Goal: Information Seeking & Learning: Check status

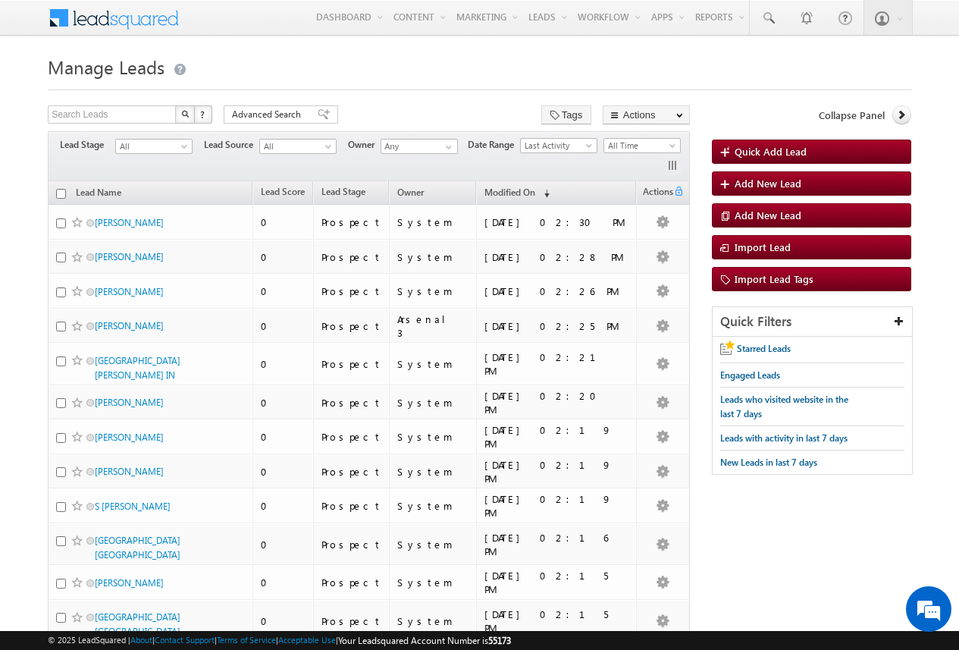
click at [27, 267] on body "Menu Arsenal 3 arsen alstu dios3 @stra tatec h.com" at bounding box center [479, 614] width 959 height 1228
click at [130, 111] on input "text" at bounding box center [113, 114] width 130 height 18
type input "Search Leads"
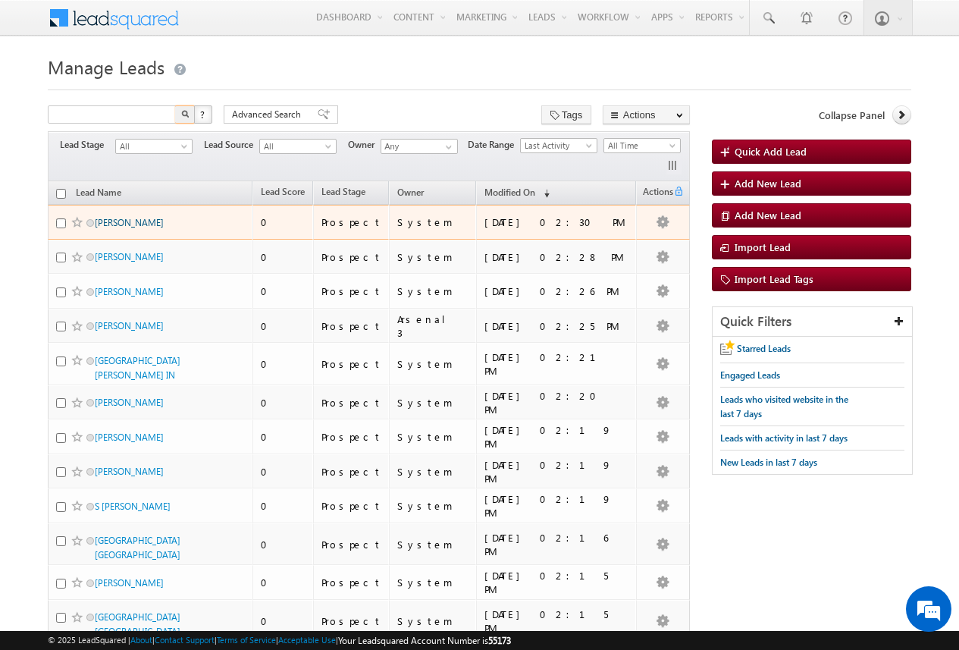
type input "Search Leads"
click at [143, 217] on link "CRYSTAL CAIN" at bounding box center [129, 222] width 69 height 11
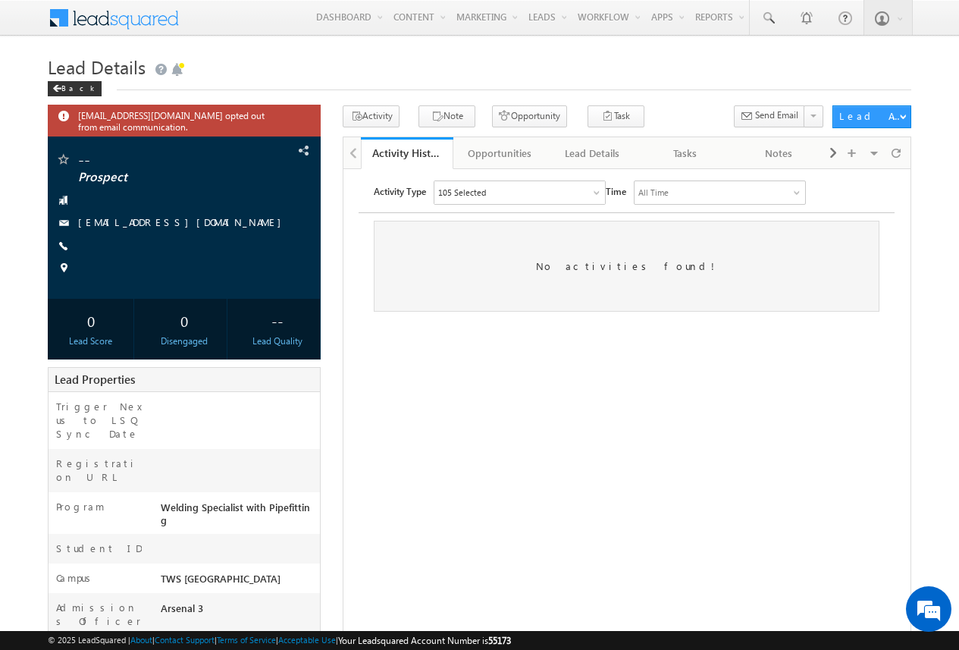
click at [382, 322] on html "Activity Type 105 Selected Select All Sales Activities 1 Sales Activity Email A…" at bounding box center [626, 245] width 566 height 154
click at [514, 119] on button "Opportunity" at bounding box center [529, 116] width 75 height 22
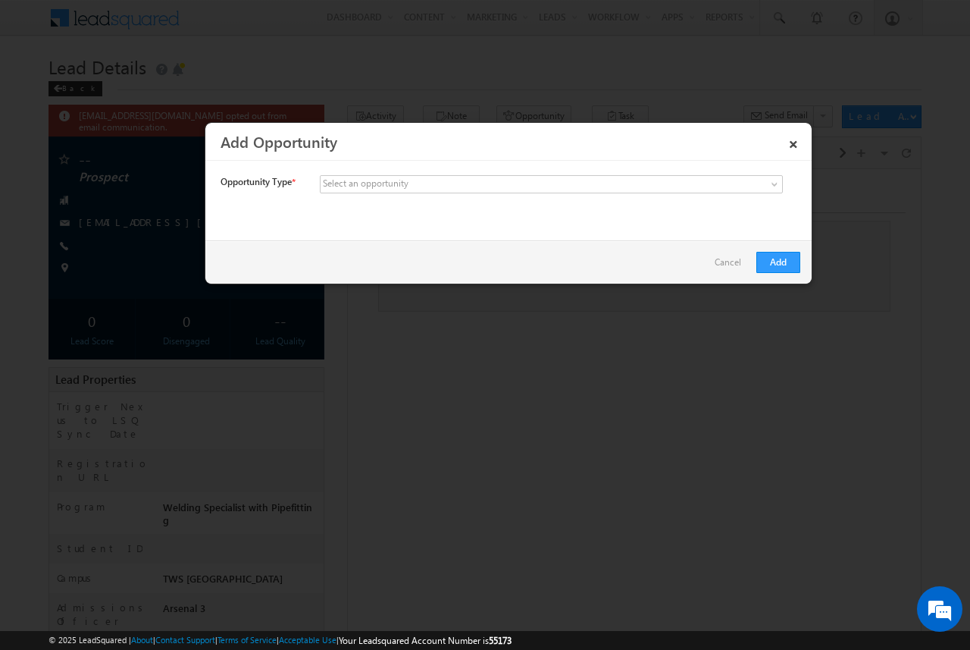
click at [737, 259] on link "Cancel" at bounding box center [732, 266] width 34 height 29
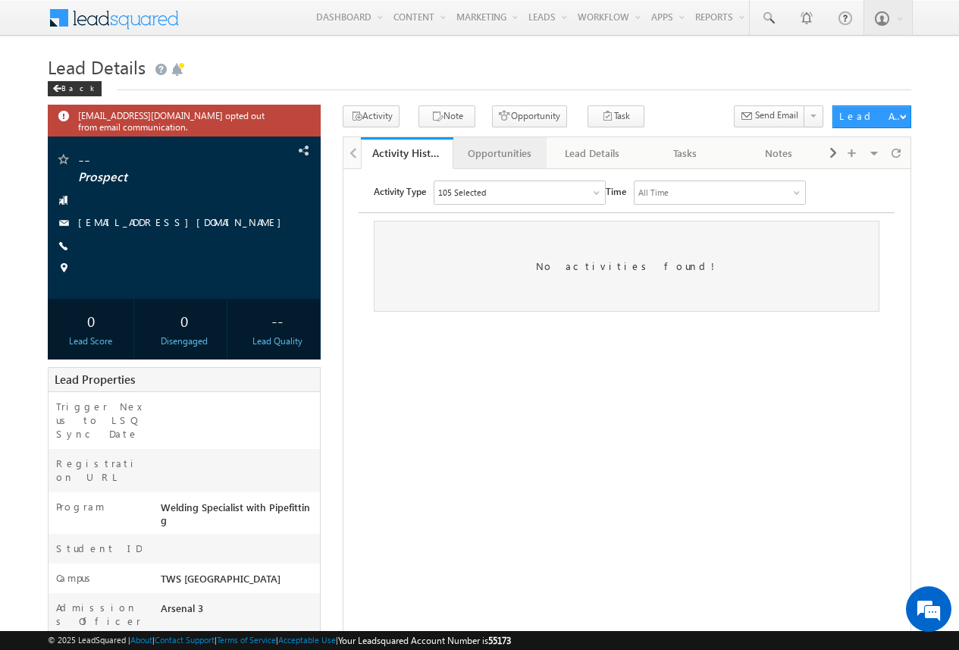
click at [514, 153] on div "Opportunities" at bounding box center [498, 153] width 67 height 18
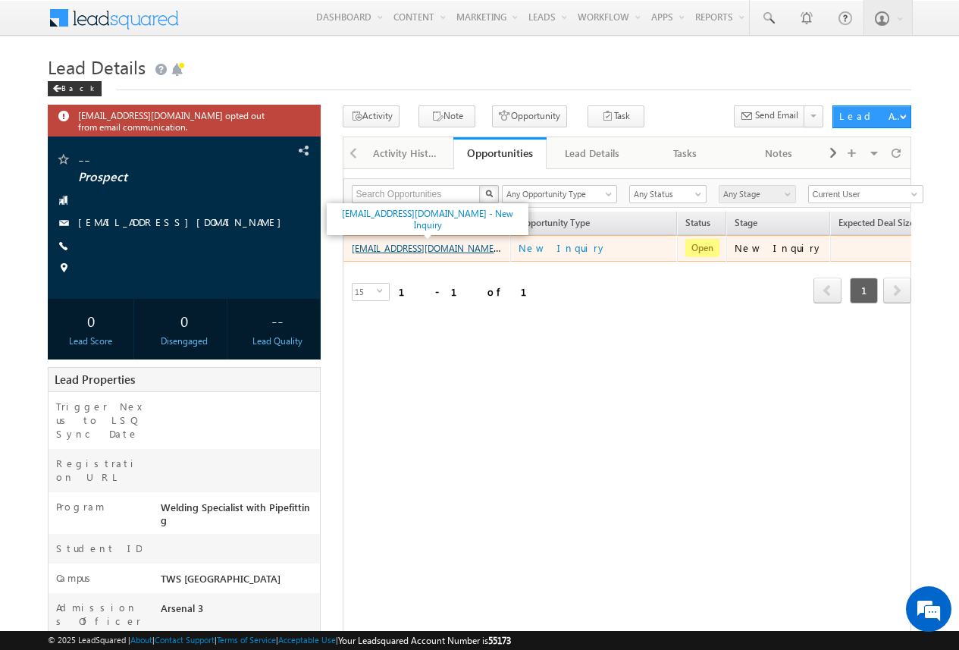
click at [459, 249] on link "amartha+houWSPmtp-10-2-2025@arsenalstudios.com - New Inquiry" at bounding box center [453, 247] width 202 height 13
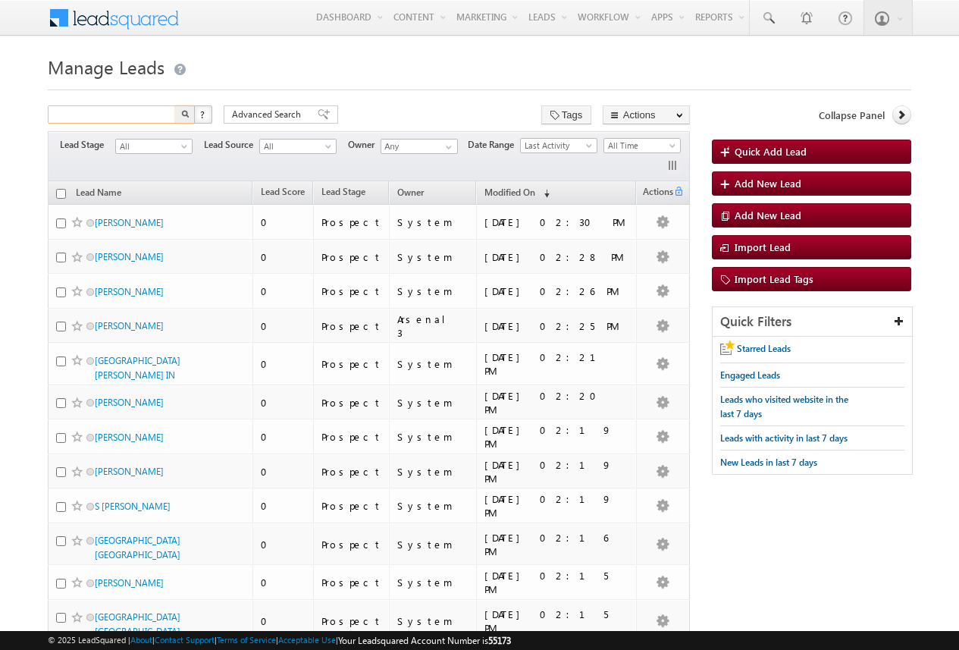
click at [128, 115] on input "text" at bounding box center [113, 114] width 130 height 18
type input "arsenal"
click at [175, 105] on button "button" at bounding box center [185, 114] width 20 height 18
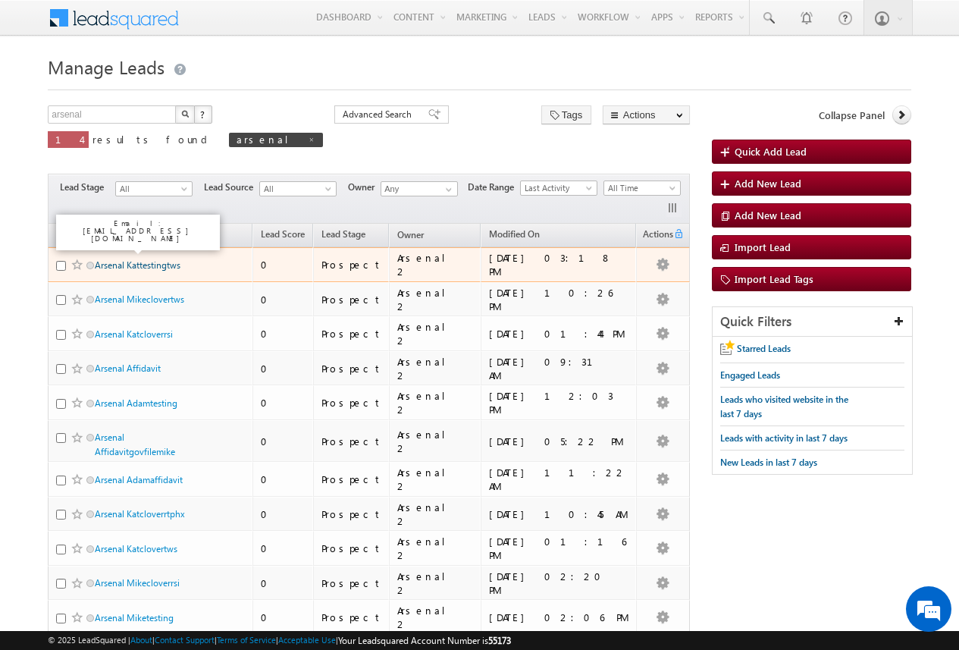
click at [165, 265] on link "Arsenal Kattestingtws" at bounding box center [138, 264] width 86 height 11
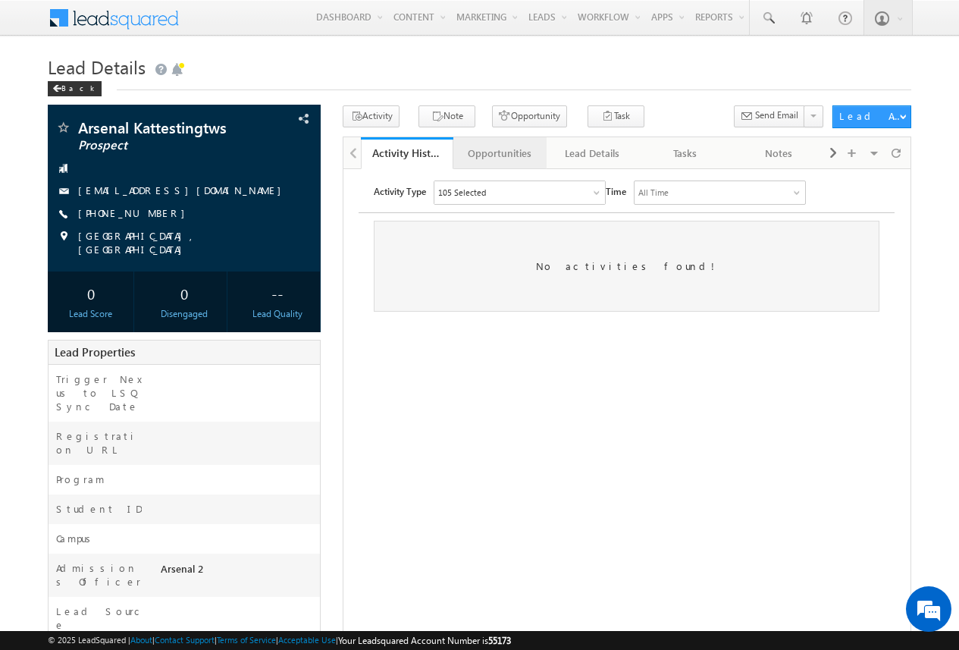
click at [516, 152] on div "Opportunities" at bounding box center [498, 153] width 67 height 18
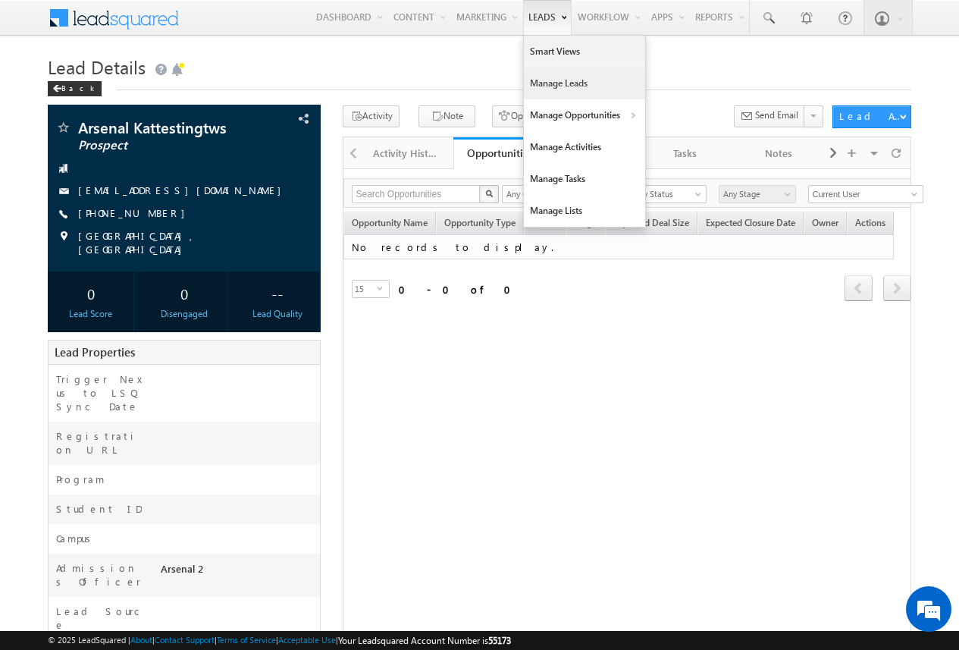
click at [548, 87] on link "Manage Leads" at bounding box center [584, 83] width 121 height 32
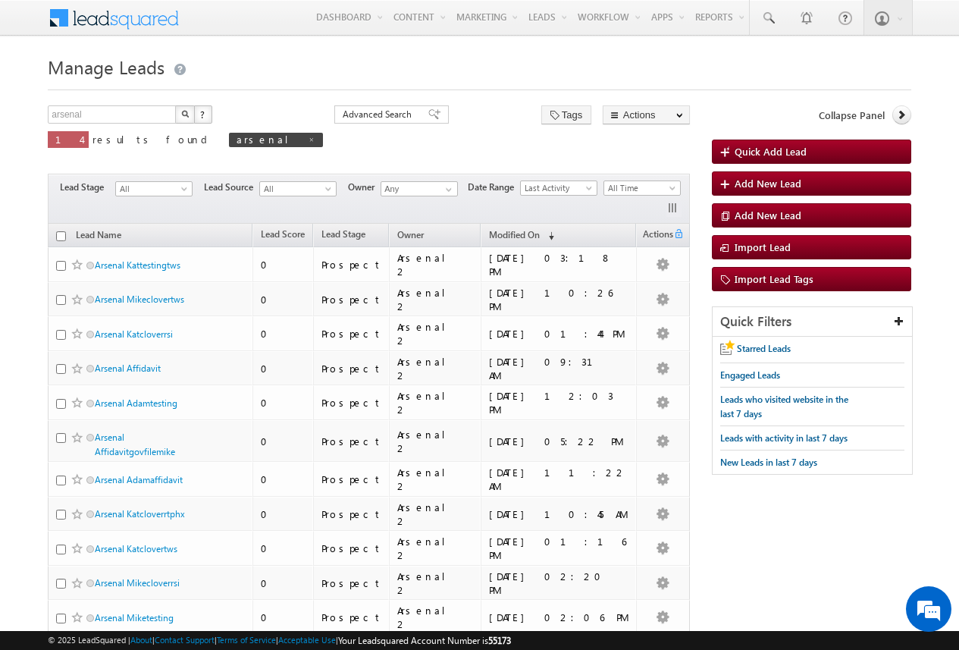
click at [14, 273] on body "Menu Arsenal 3 arsen alstu dios3 @stra tatec h.com" at bounding box center [479, 411] width 959 height 822
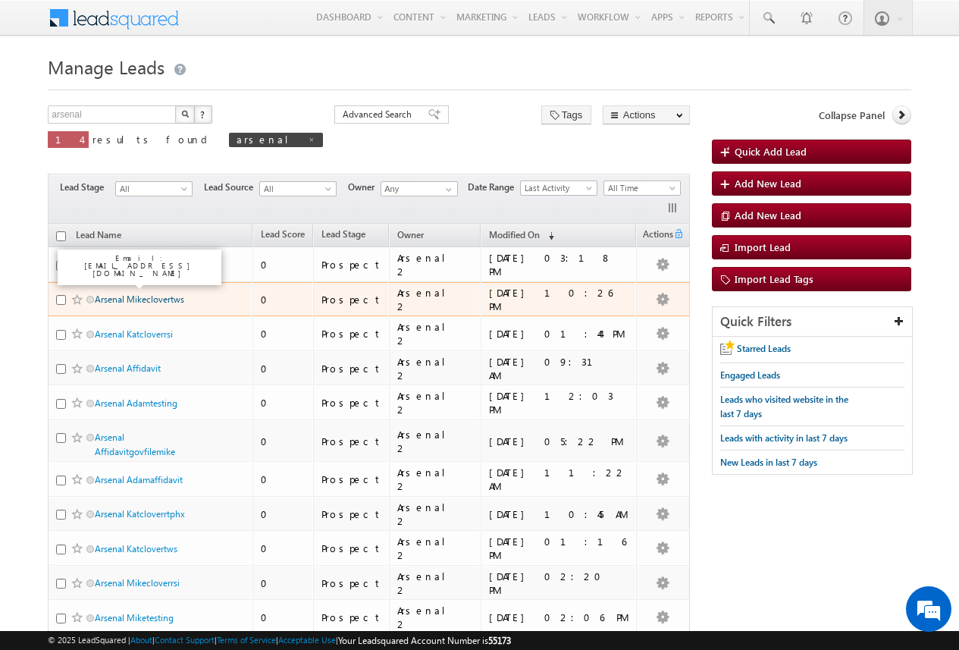
click at [154, 294] on link "Arsenal Mikeclovertws" at bounding box center [139, 298] width 89 height 11
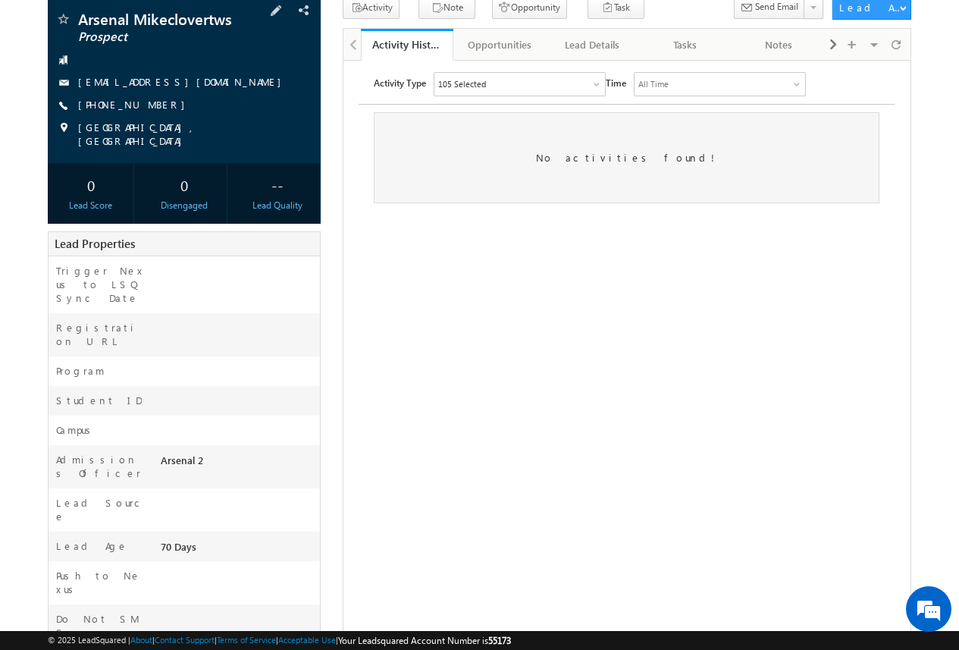
scroll to position [86, 0]
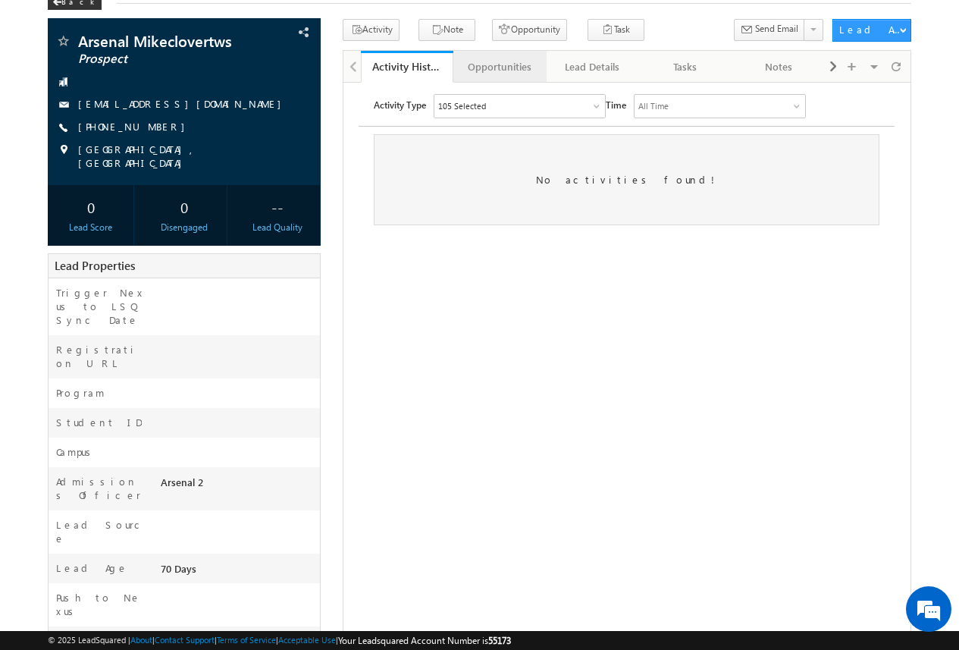
click at [503, 68] on div "Opportunities" at bounding box center [498, 67] width 67 height 18
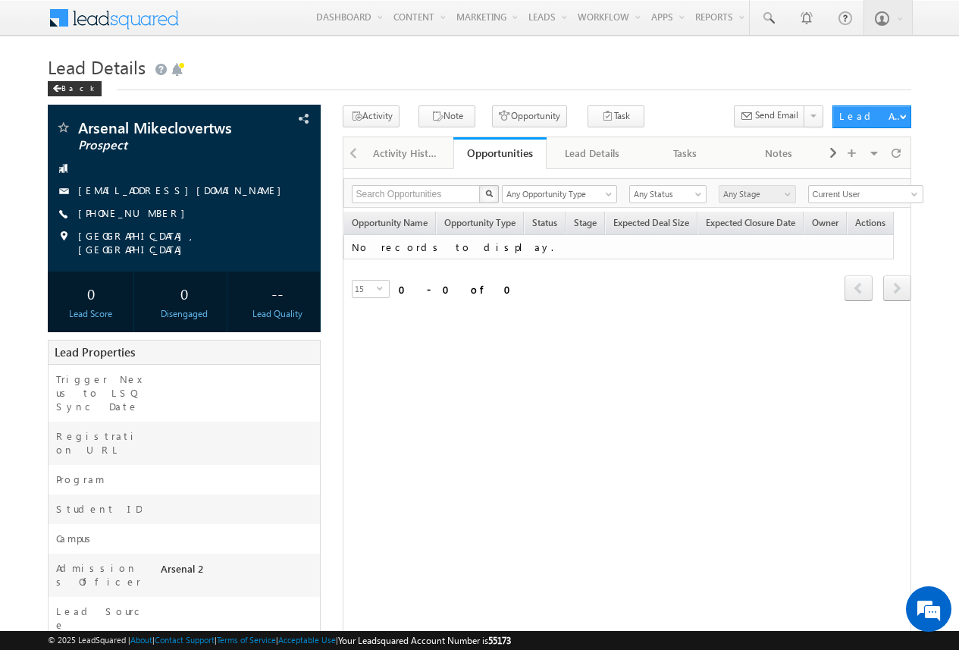
scroll to position [0, 0]
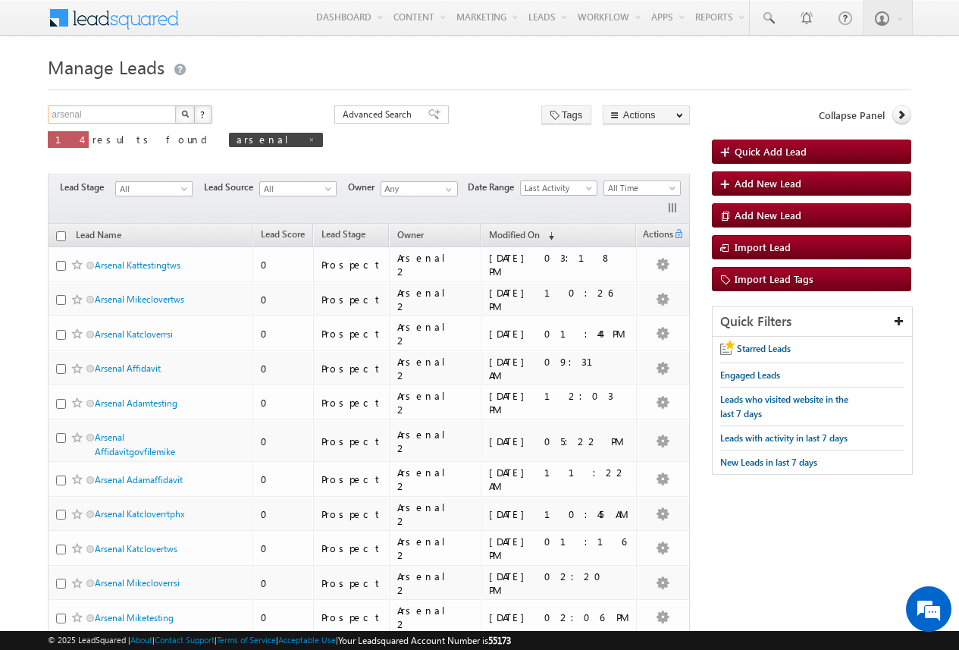
click at [105, 109] on input "arsenal" at bounding box center [113, 114] width 130 height 18
type input "test"
click at [175, 105] on button "button" at bounding box center [185, 114] width 20 height 18
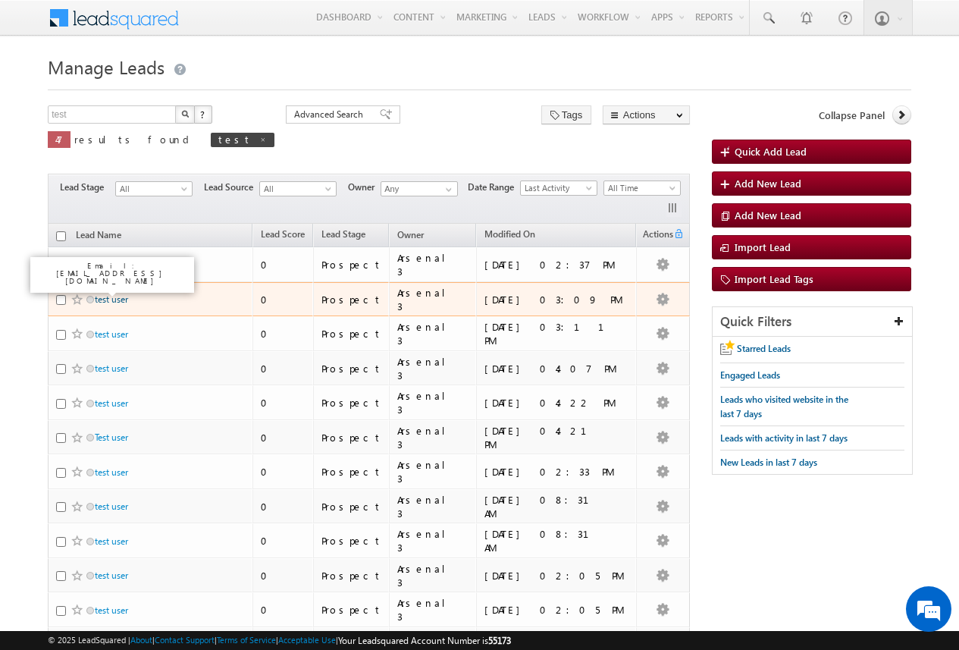
click at [115, 294] on link "test user" at bounding box center [111, 298] width 33 height 11
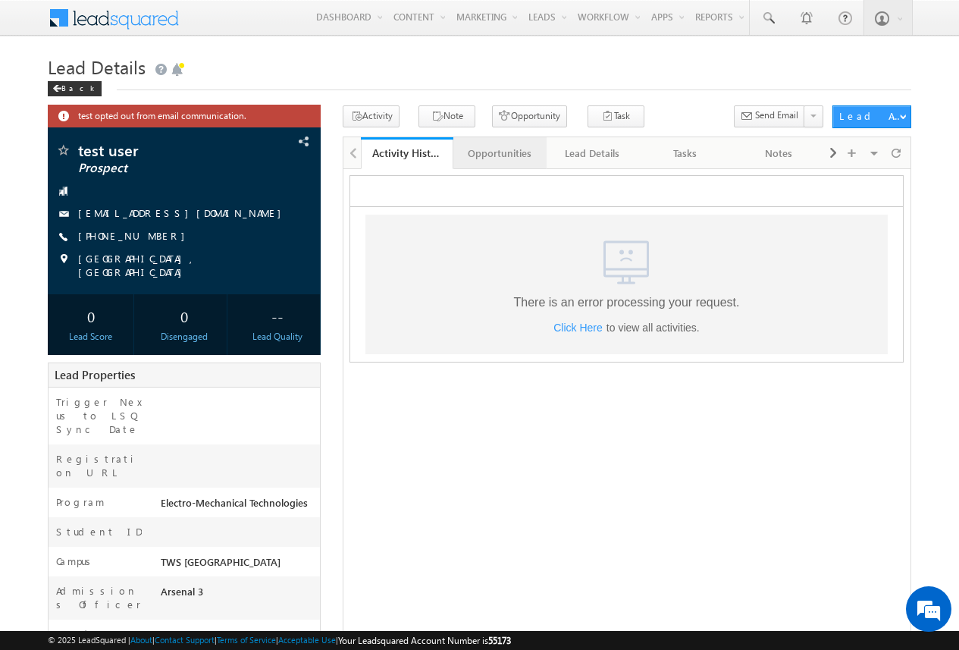
click at [506, 152] on div "Opportunities" at bounding box center [498, 153] width 67 height 18
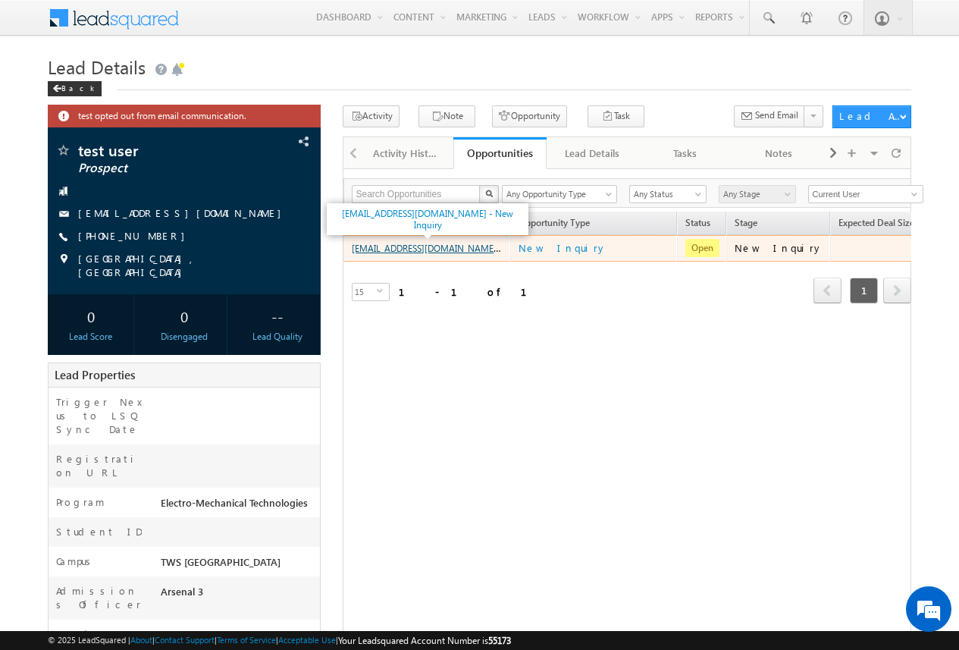
click at [486, 248] on link "amartha+test821tulemt@arsenalstudios.com - New Inquiry" at bounding box center [453, 247] width 202 height 13
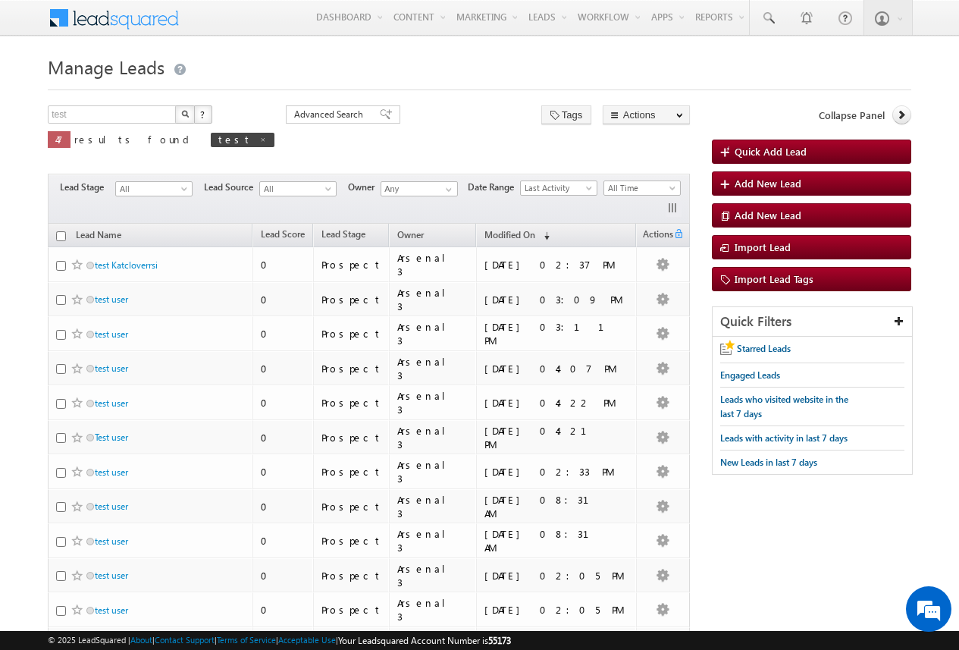
click at [371, 136] on div "test X ? 47 results found test Advanced Search Advanced Search Advanced search …" at bounding box center [369, 137] width 642 height 64
